Goal: Task Accomplishment & Management: Manage account settings

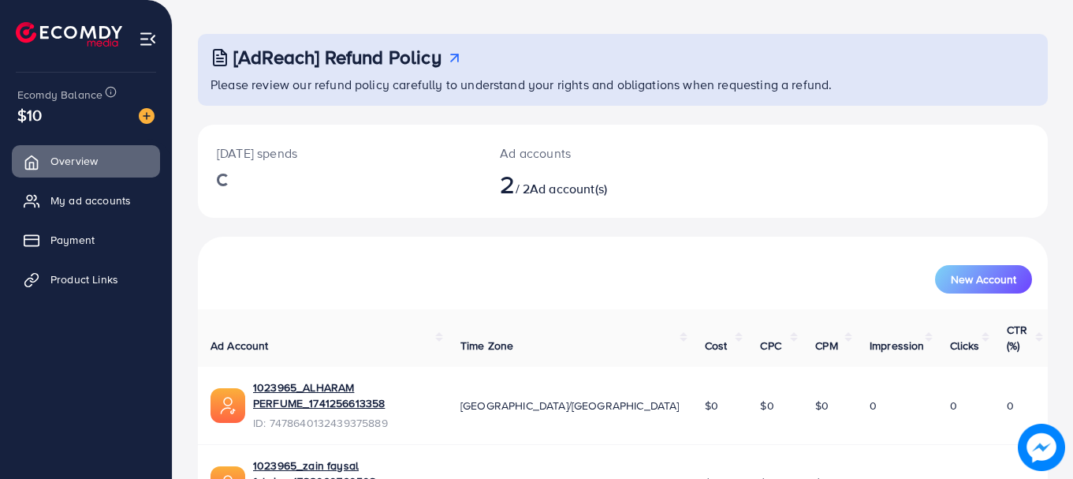
scroll to position [126, 0]
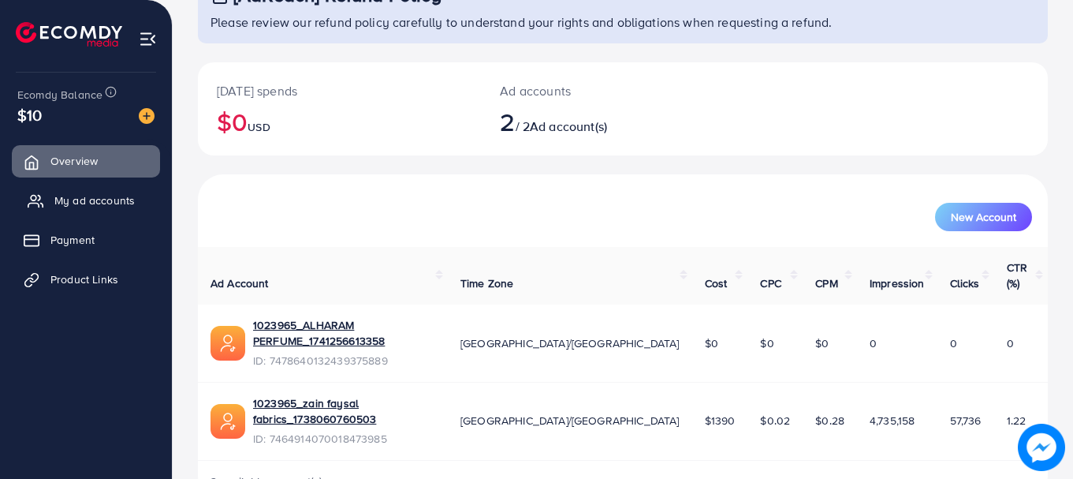
click at [79, 199] on span "My ad accounts" at bounding box center [94, 200] width 80 height 16
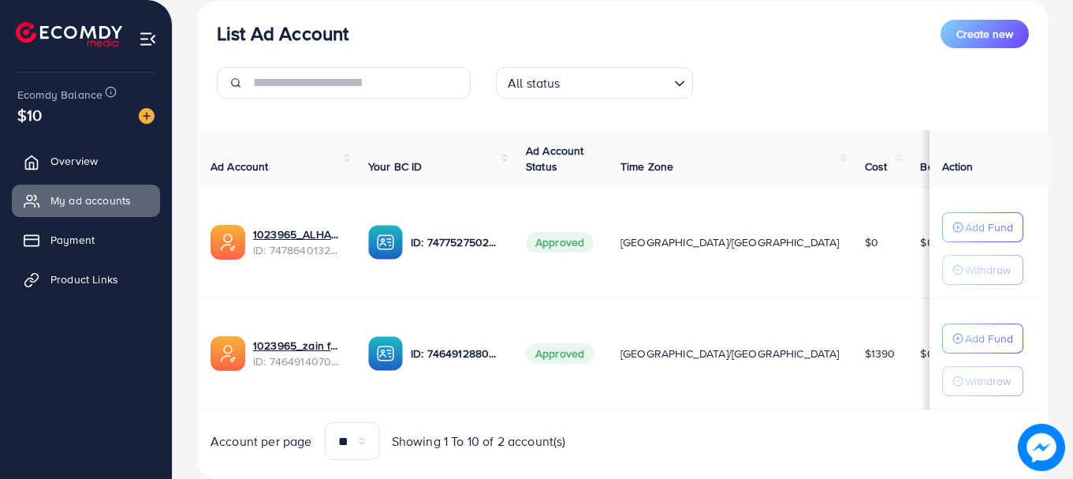
scroll to position [233, 0]
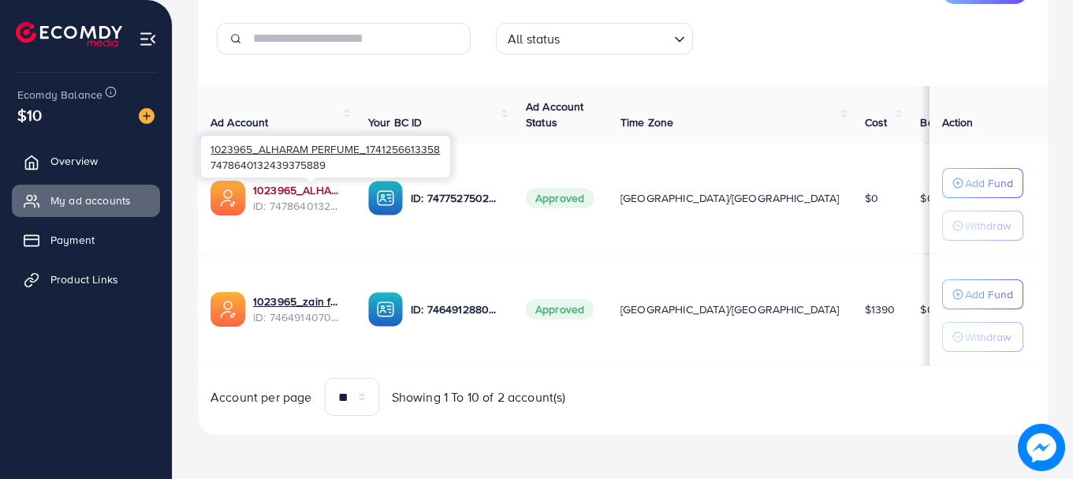
click at [293, 192] on link "1023965_ALHARAM PERFUME_1741256613358" at bounding box center [298, 190] width 90 height 16
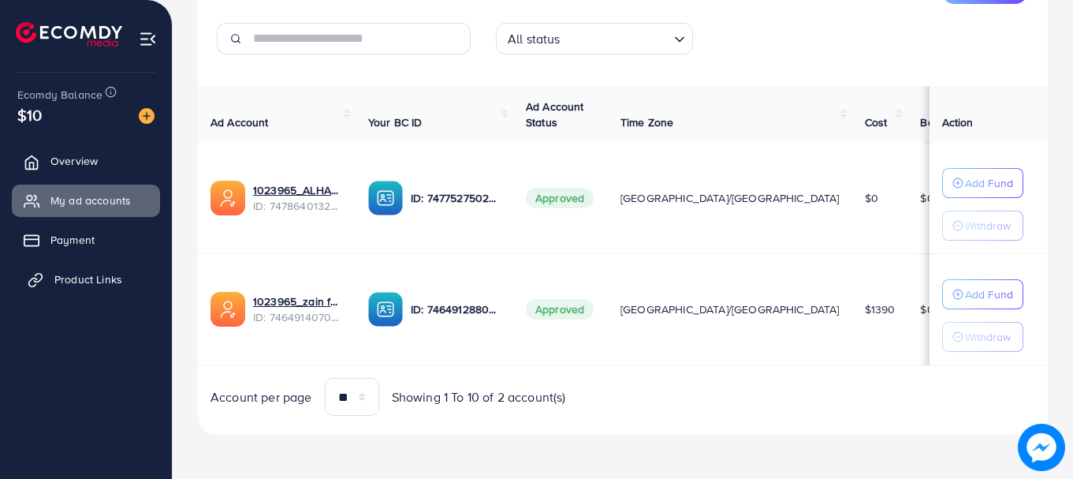
click at [111, 281] on span "Product Links" at bounding box center [88, 279] width 68 height 16
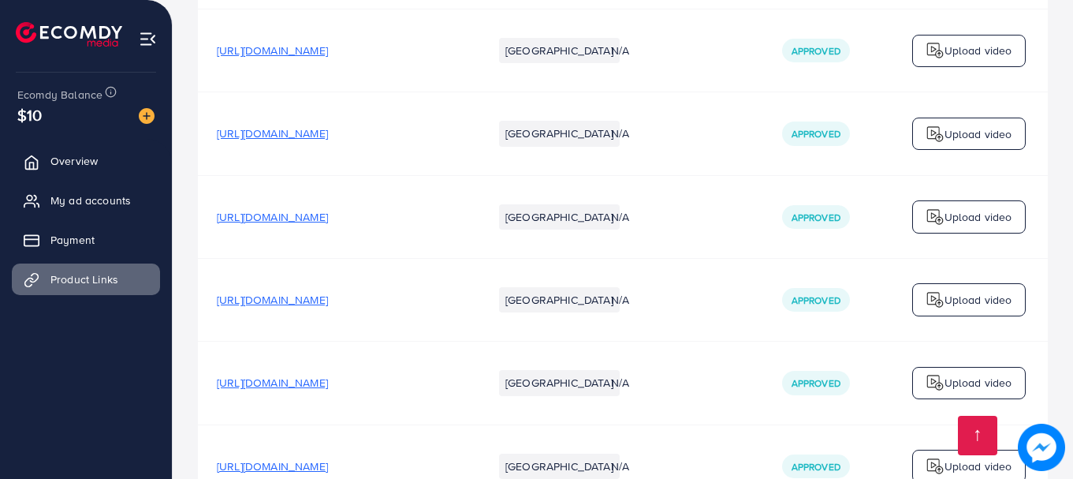
scroll to position [3342, 0]
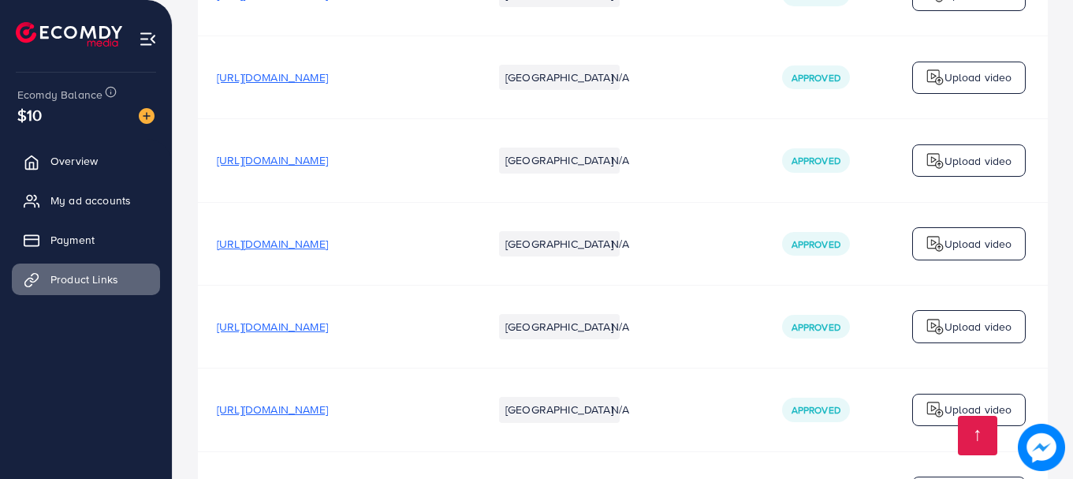
click at [947, 234] on p "Upload video" at bounding box center [979, 243] width 68 height 19
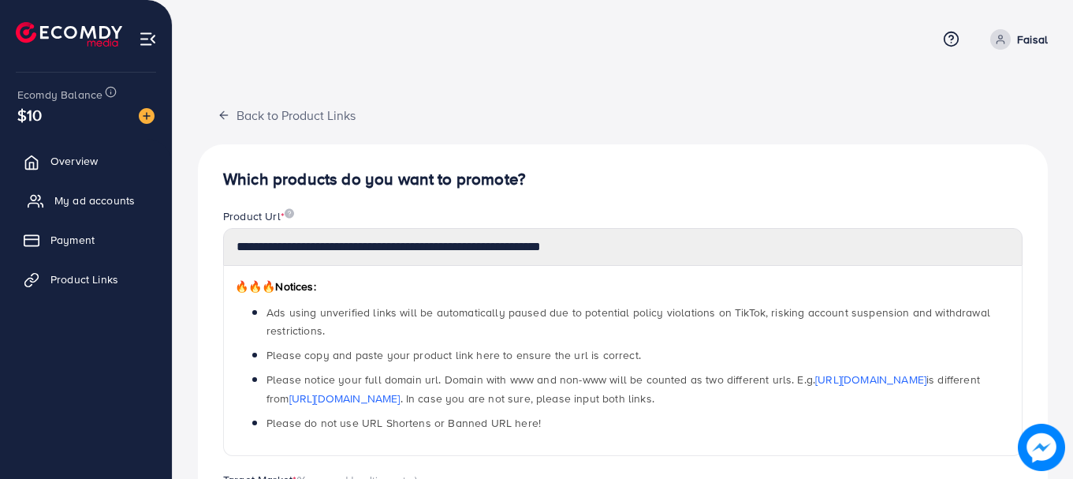
click at [67, 194] on span "My ad accounts" at bounding box center [94, 200] width 80 height 16
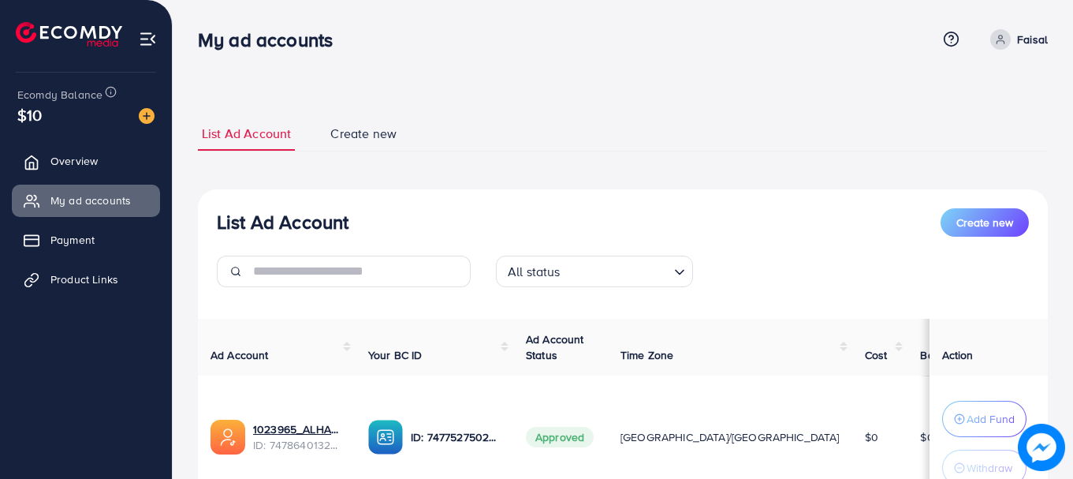
scroll to position [258, 0]
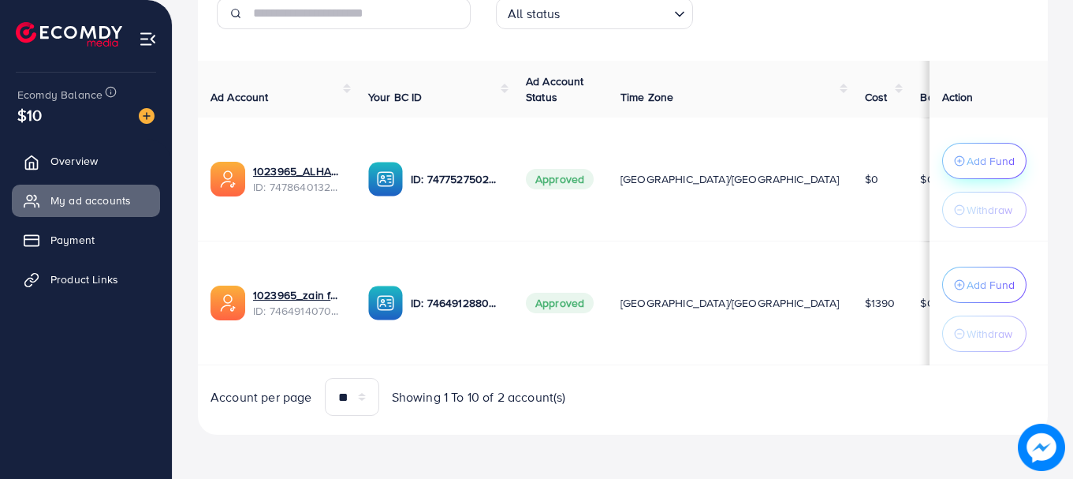
click at [967, 155] on p "Add Fund" at bounding box center [991, 160] width 48 height 19
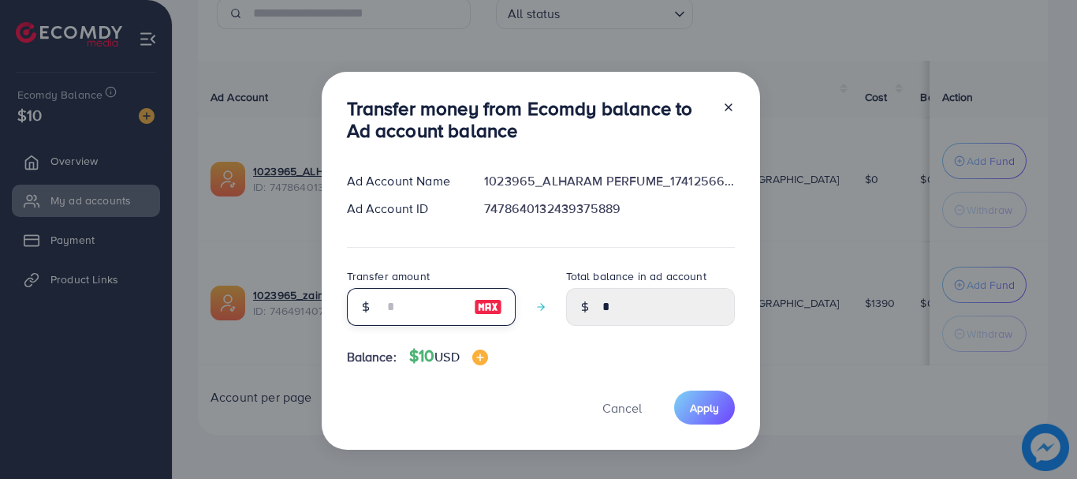
click at [411, 304] on input "number" at bounding box center [422, 307] width 79 height 38
type input "*"
type input "****"
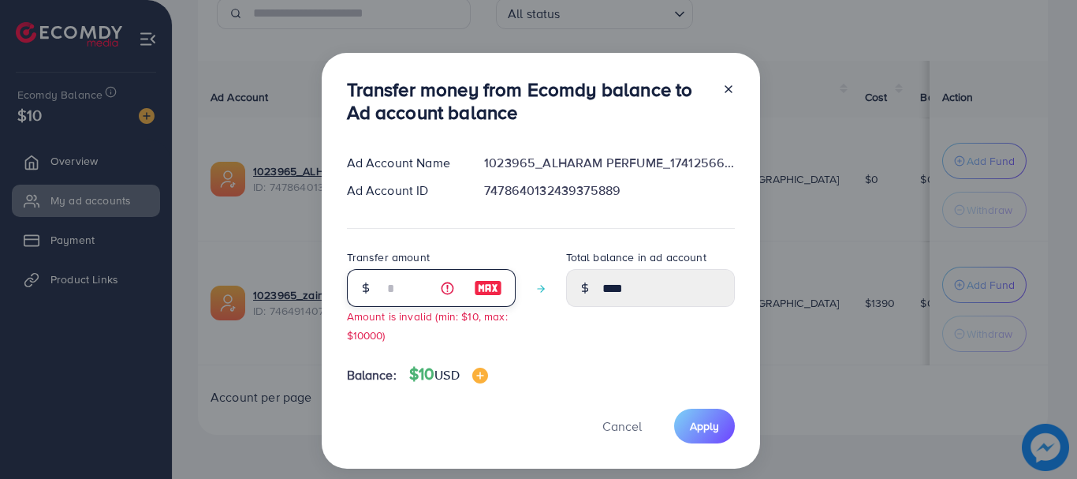
type input "**"
type input "*****"
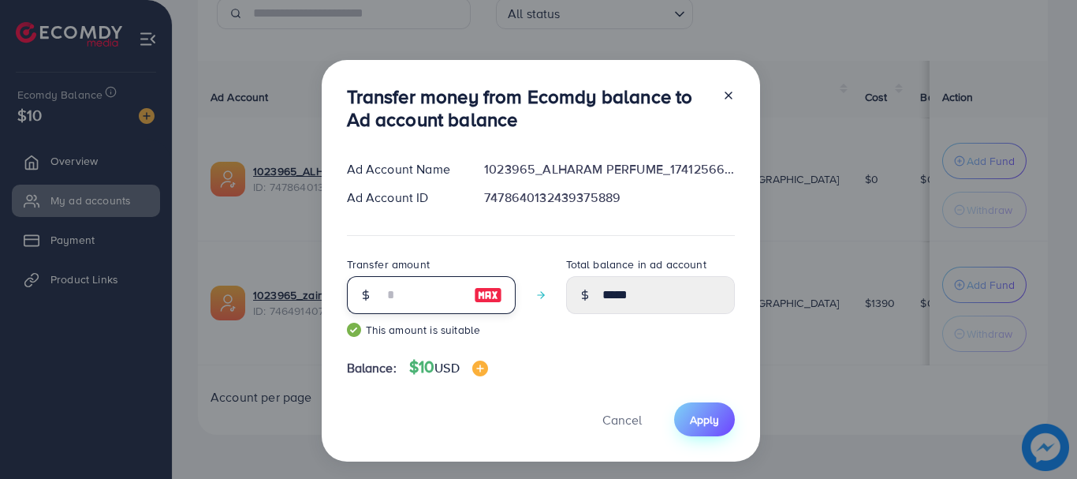
type input "**"
click at [696, 419] on span "Apply" at bounding box center [704, 420] width 29 height 16
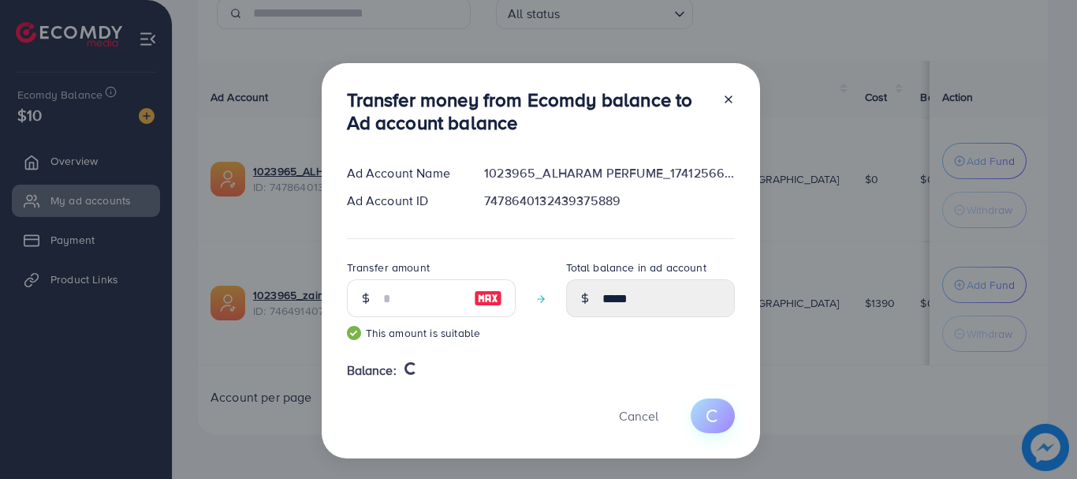
type input "*"
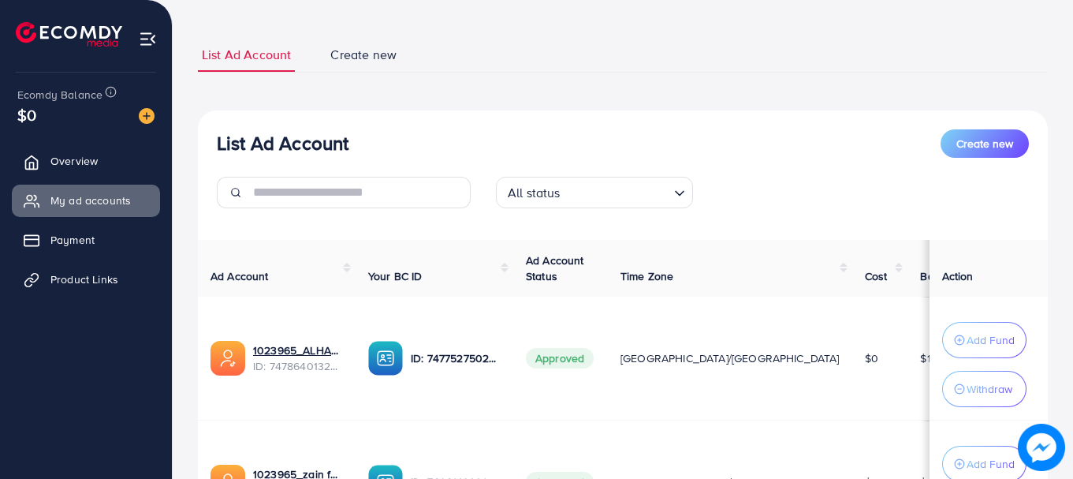
scroll to position [237, 0]
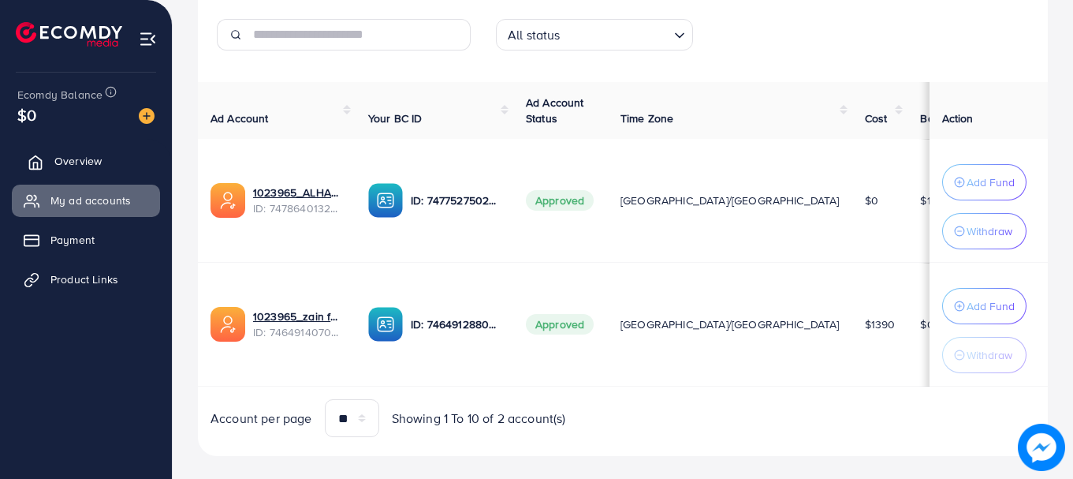
click at [82, 166] on span "Overview" at bounding box center [77, 161] width 47 height 16
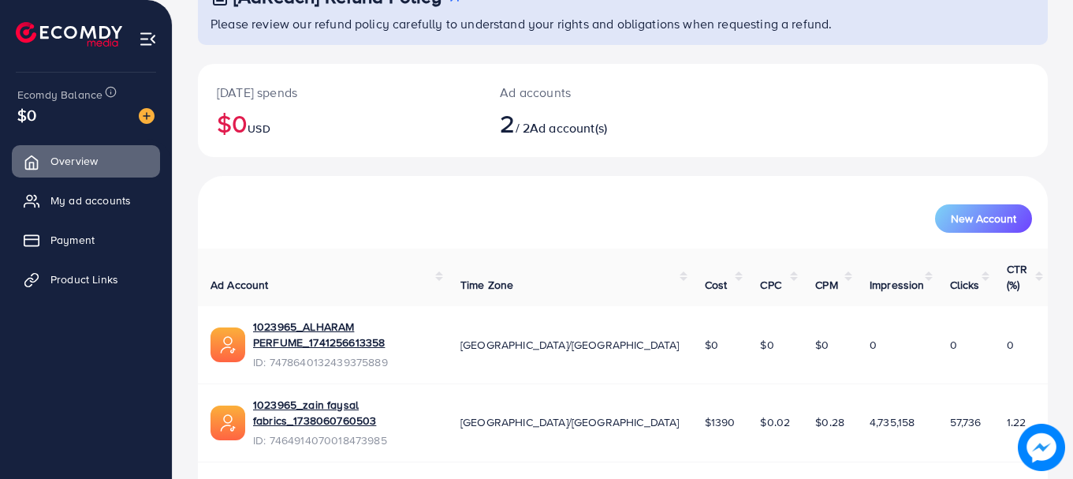
scroll to position [126, 0]
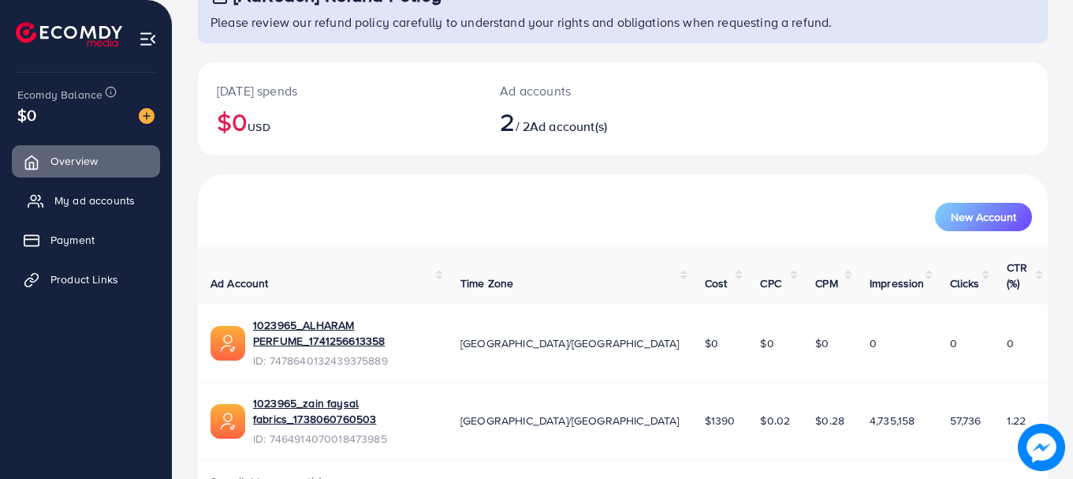
click at [73, 189] on link "My ad accounts" at bounding box center [86, 200] width 148 height 32
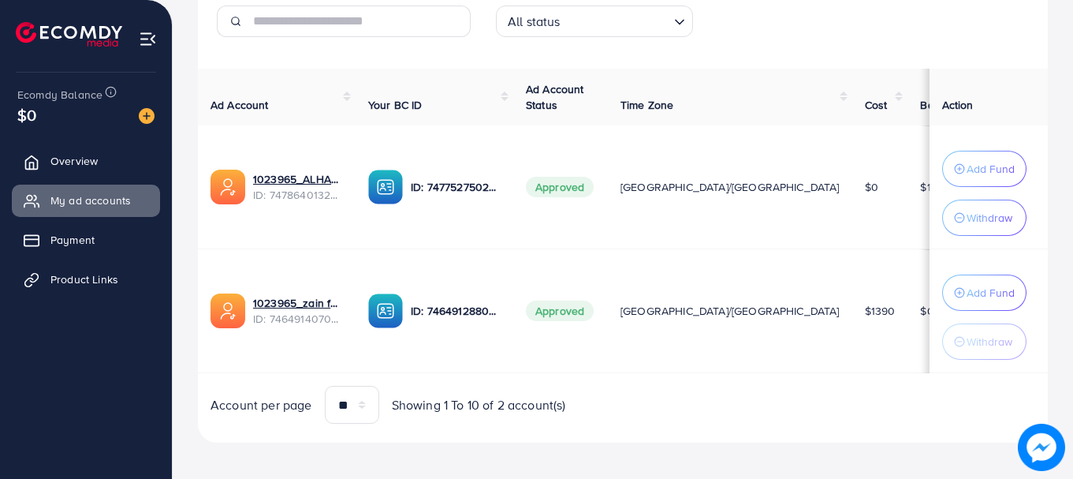
scroll to position [258, 0]
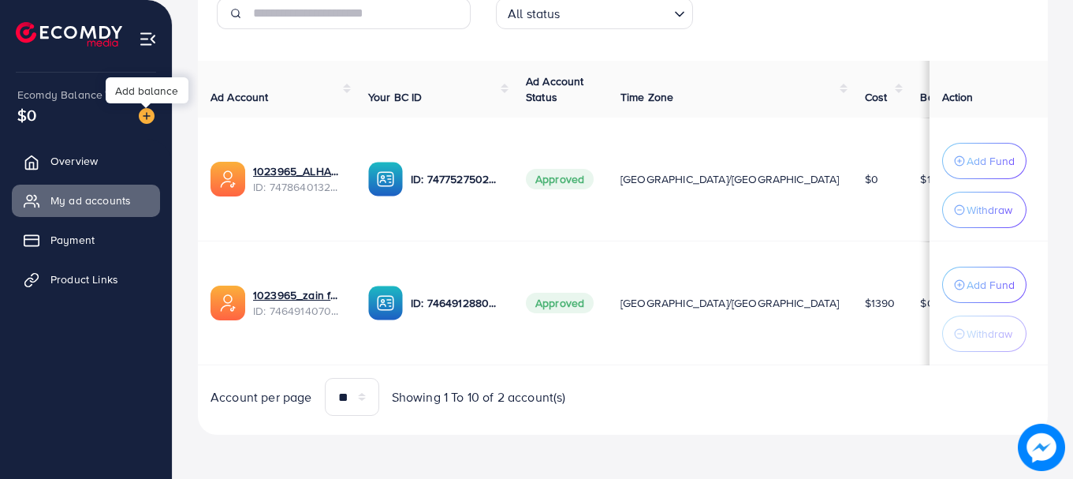
click at [148, 116] on img at bounding box center [147, 116] width 16 height 16
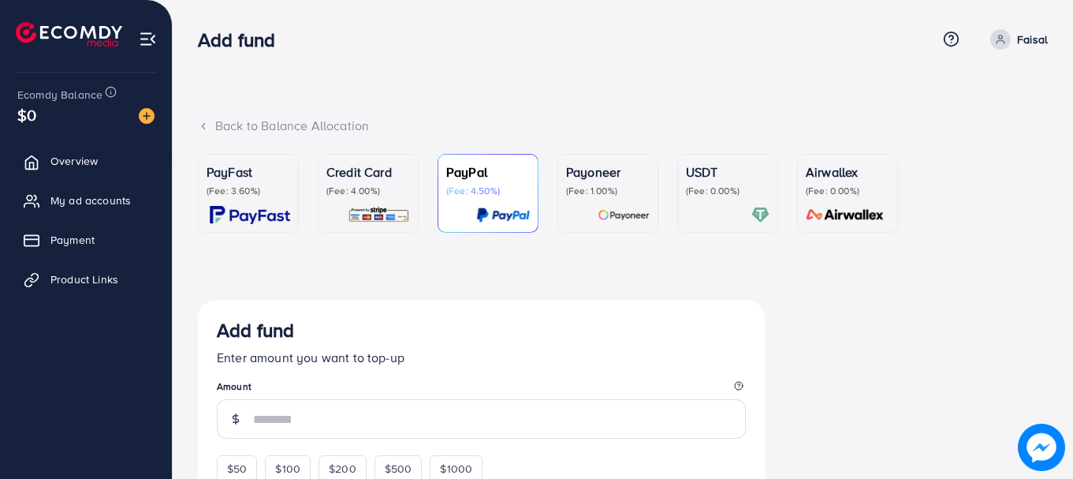
click at [270, 204] on div "PayFast (Fee: 3.60%)" at bounding box center [249, 192] width 84 height 61
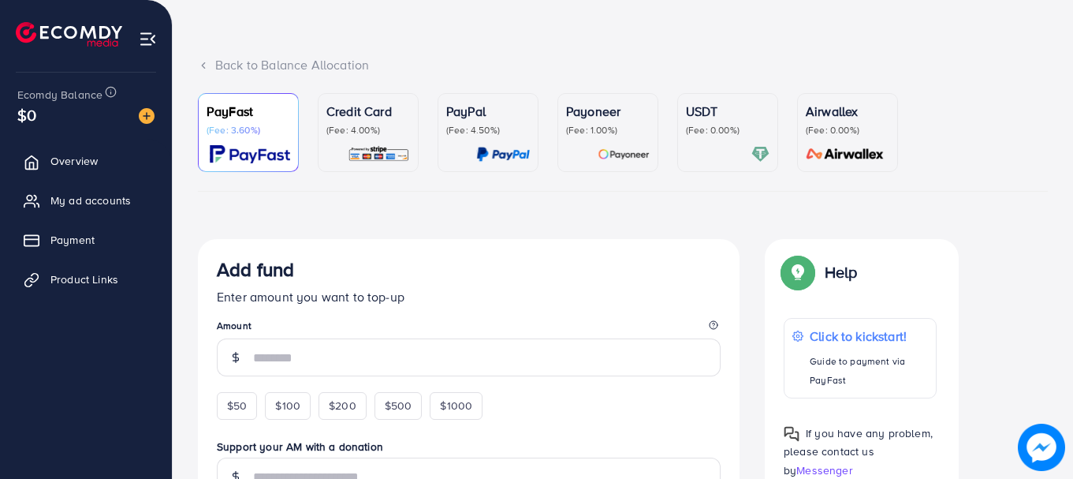
scroll to position [79, 0]
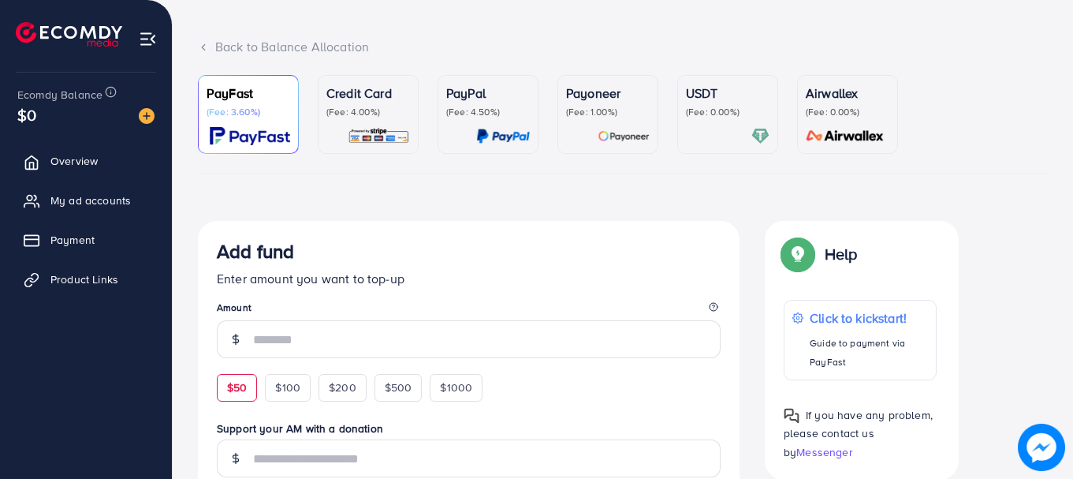
click at [248, 389] on div "$50" at bounding box center [237, 387] width 40 height 27
type input "**"
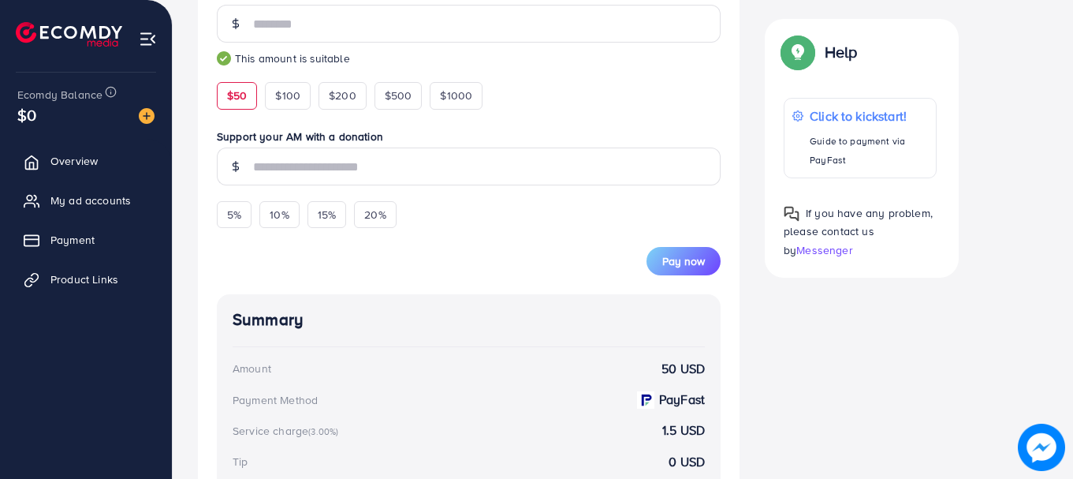
scroll to position [675, 0]
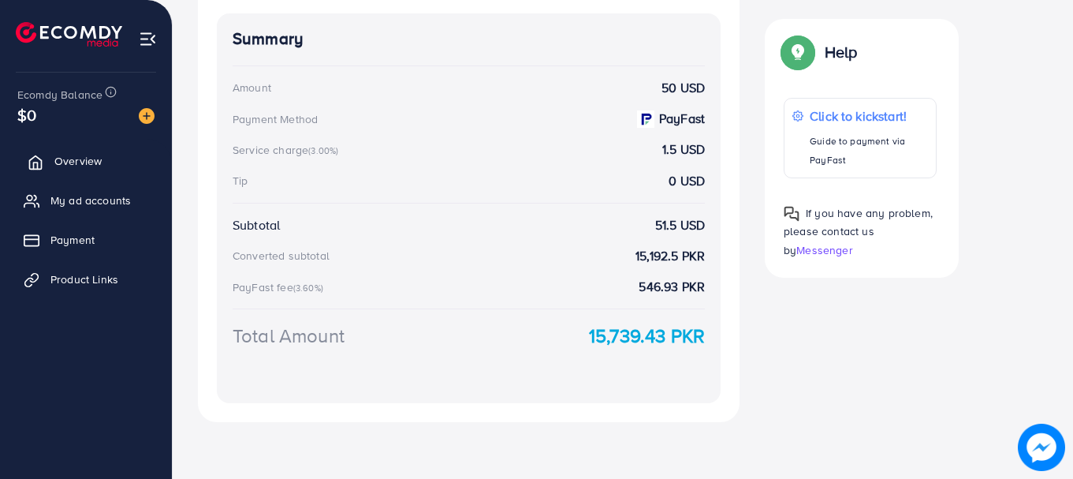
click at [66, 172] on link "Overview" at bounding box center [86, 161] width 148 height 32
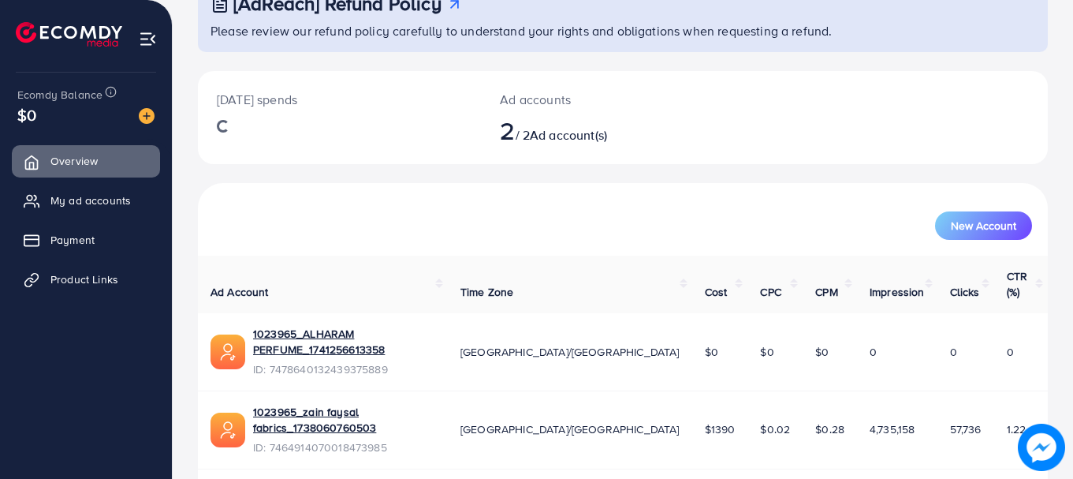
scroll to position [126, 0]
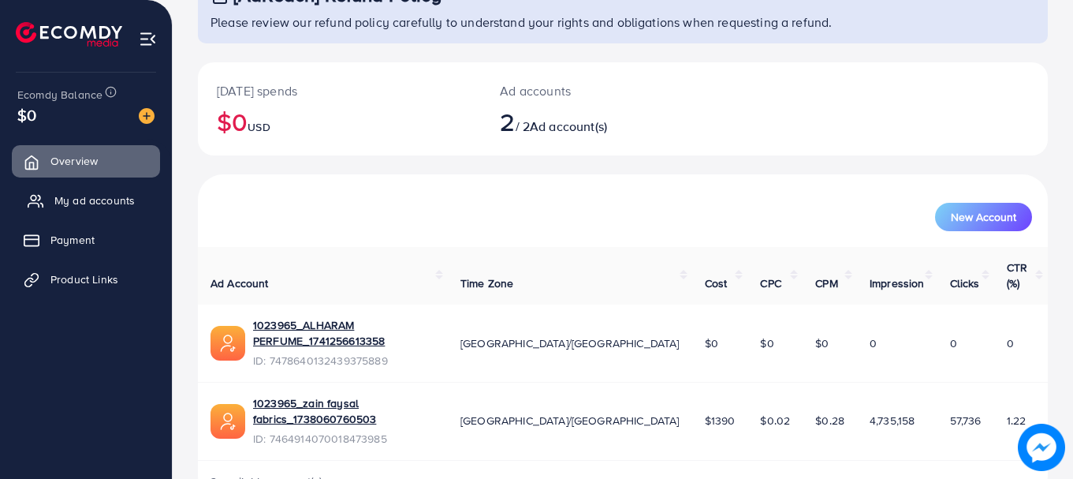
click at [88, 206] on span "My ad accounts" at bounding box center [94, 200] width 80 height 16
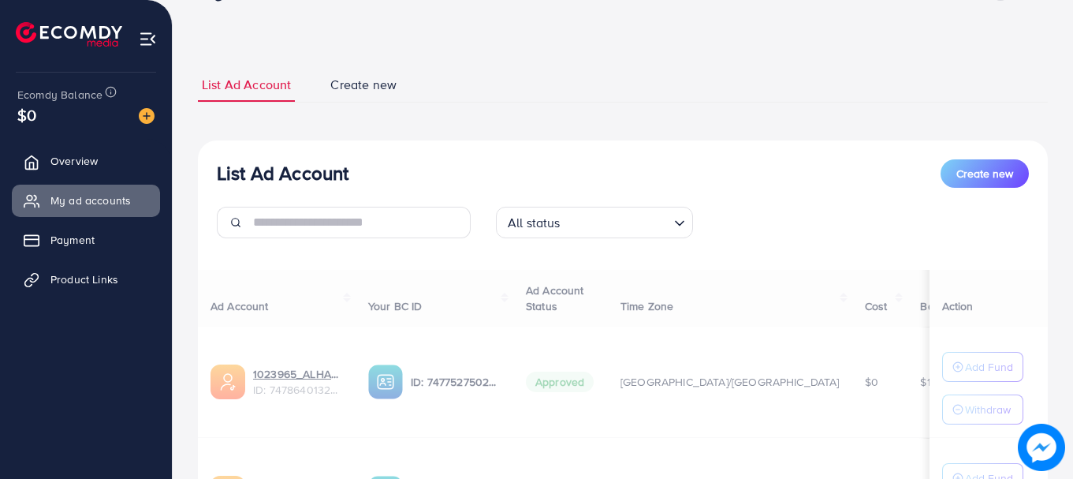
scroll to position [233, 0]
